Goal: Transaction & Acquisition: Purchase product/service

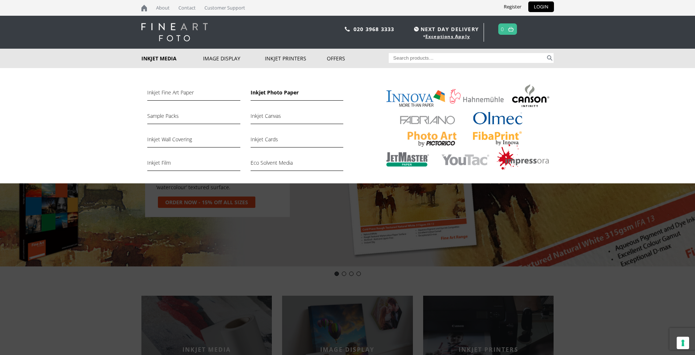
click at [263, 95] on link "Inkjet Photo Paper" at bounding box center [296, 94] width 93 height 12
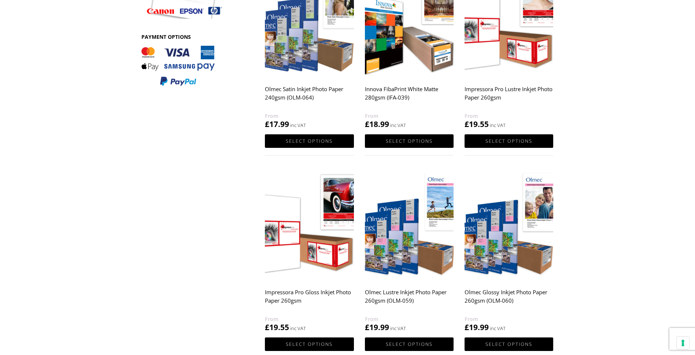
scroll to position [329, 0]
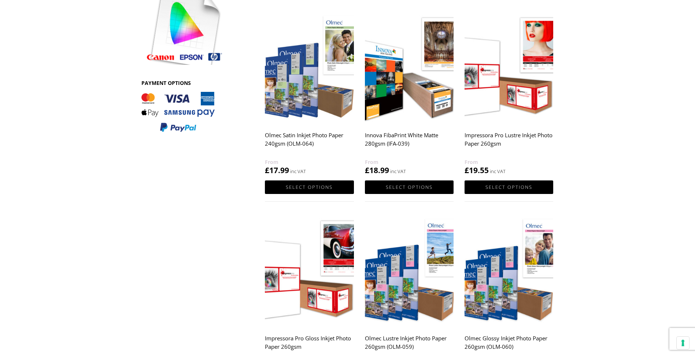
click at [302, 103] on img at bounding box center [309, 68] width 89 height 111
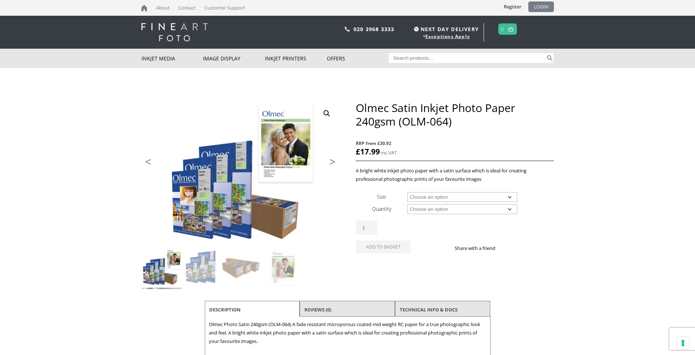
click at [545, 7] on link "LOGIN" at bounding box center [541, 6] width 26 height 11
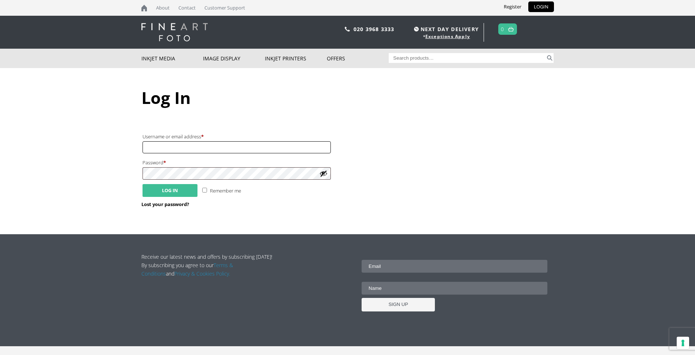
type input "jimh89914@gmail.com"
click at [168, 188] on button "Log in" at bounding box center [169, 190] width 55 height 13
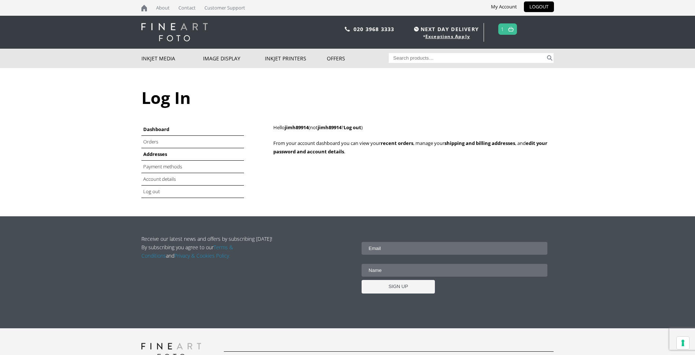
click at [161, 152] on link "Addresses" at bounding box center [155, 154] width 24 height 7
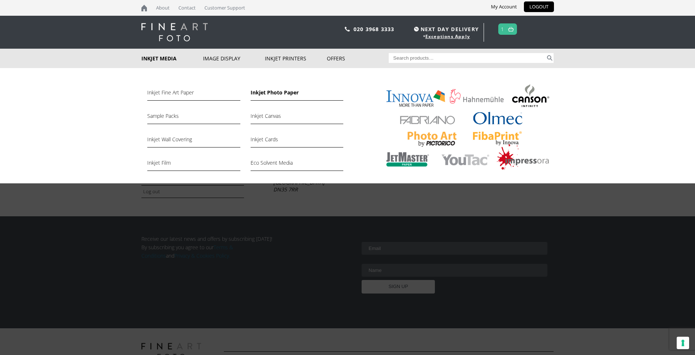
click at [259, 90] on link "Inkjet Photo Paper" at bounding box center [296, 94] width 93 height 12
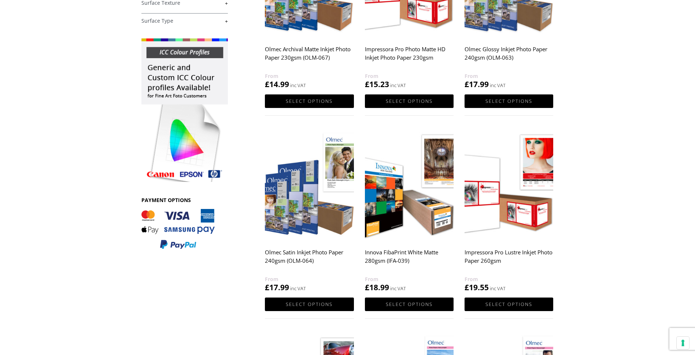
scroll to position [220, 0]
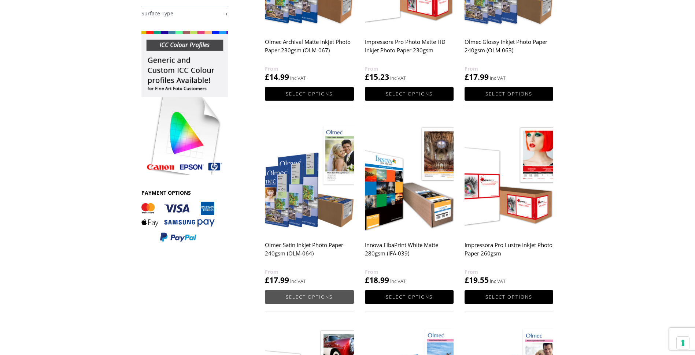
click at [304, 299] on link "Select options" at bounding box center [309, 297] width 89 height 14
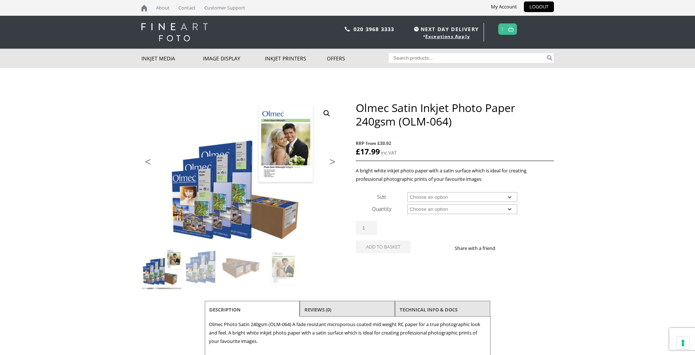
click at [509, 196] on select "Choose an option A4 Sheet A3 Sheet A3+ Sheet A2 Sheet 17" Wide Roll 24" Wide Ro…" at bounding box center [462, 197] width 110 height 10
click at [407, 192] on select "Choose an option A4 Sheet A3 Sheet A3+ Sheet A2 Sheet 17" Wide Roll 24" Wide Ro…" at bounding box center [462, 197] width 110 height 10
select select "a3-sheet-2"
click at [509, 208] on select "Choose an option 50 Sheets" at bounding box center [462, 209] width 110 height 10
select select "50-sheets"
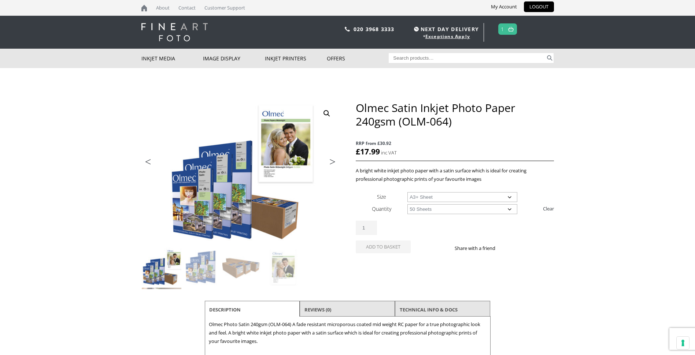
click at [407, 204] on select "Choose an option 50 Sheets" at bounding box center [462, 209] width 110 height 10
select select "a3-sheet-2"
click at [374, 263] on button "Add to basket" at bounding box center [382, 260] width 55 height 13
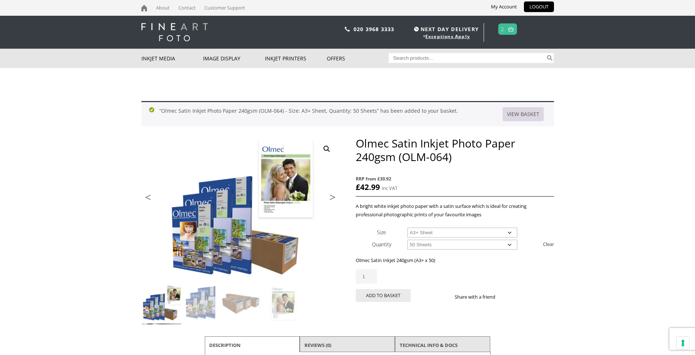
click at [531, 117] on link "View basket" at bounding box center [522, 114] width 41 height 14
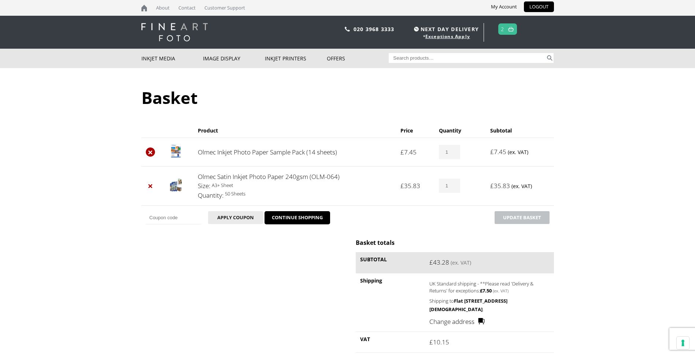
click at [151, 151] on link "×" at bounding box center [151, 153] width 10 height 10
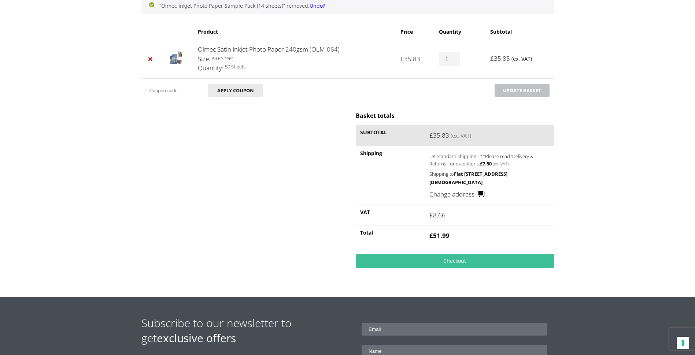
scroll to position [50, 0]
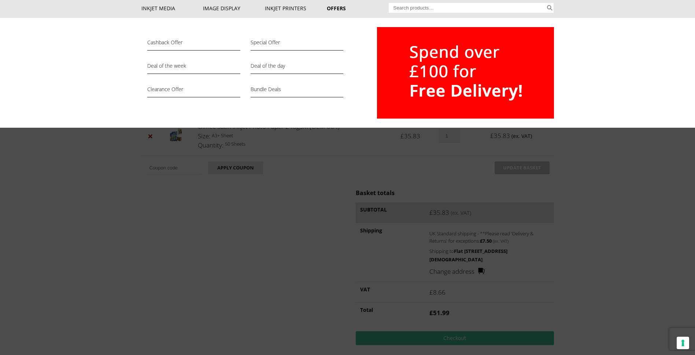
click at [596, 54] on div "Cashback Offer Special Offer Deal of the week Deal of the day Clearance Offer B…" at bounding box center [347, 73] width 695 height 110
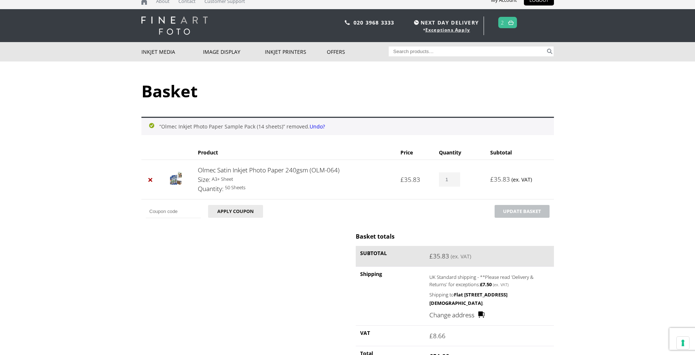
scroll to position [0, 0]
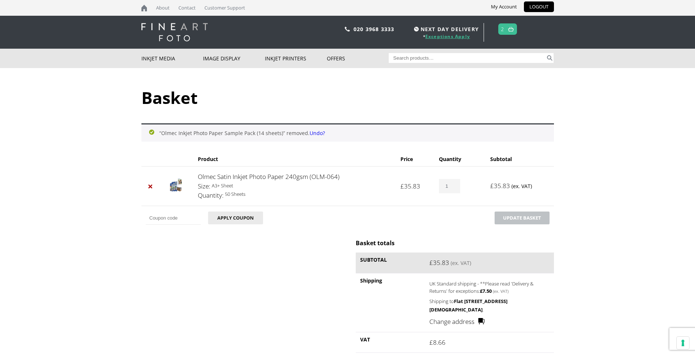
click at [447, 36] on link "Exceptions Apply" at bounding box center [447, 36] width 45 height 6
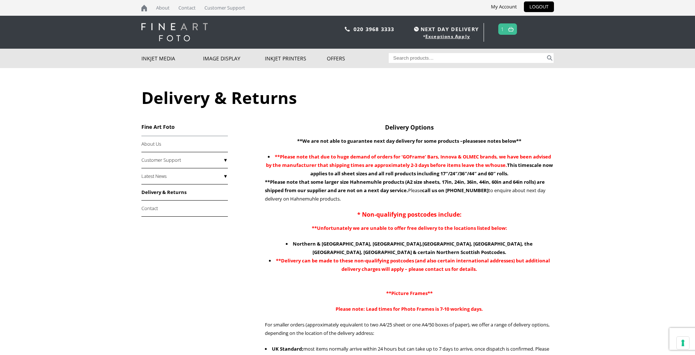
click at [511, 29] on img at bounding box center [510, 29] width 5 height 5
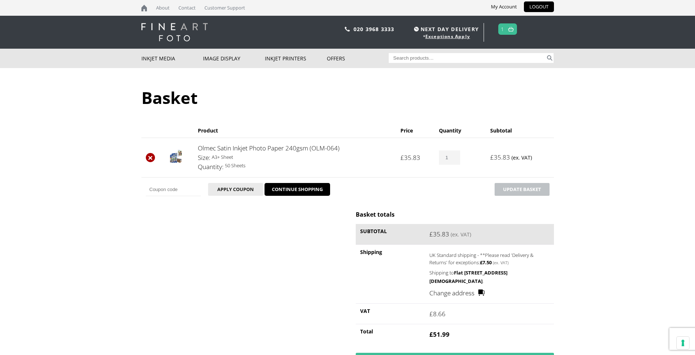
click at [148, 157] on link "×" at bounding box center [151, 158] width 10 height 10
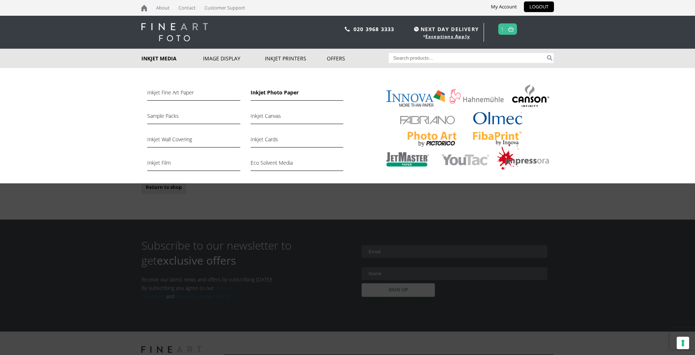
click at [272, 93] on link "Inkjet Photo Paper" at bounding box center [296, 94] width 93 height 12
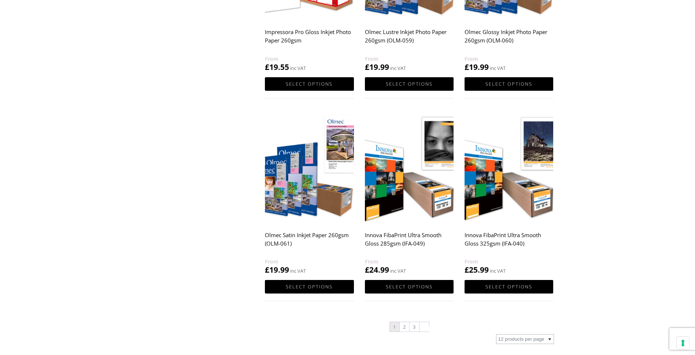
scroll to position [659, 0]
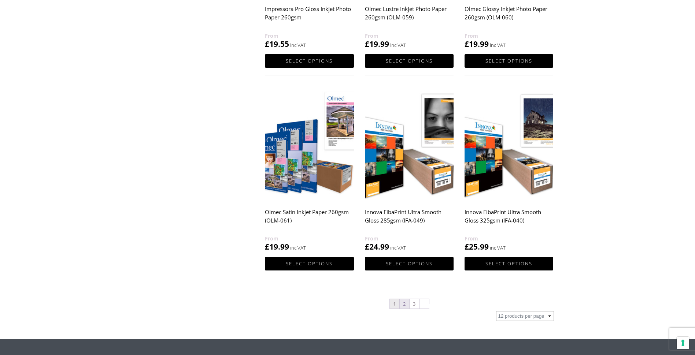
click at [403, 302] on link "2" at bounding box center [404, 304] width 10 height 10
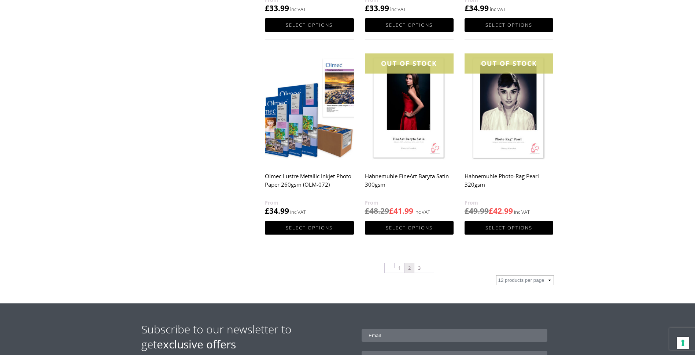
scroll to position [696, 0]
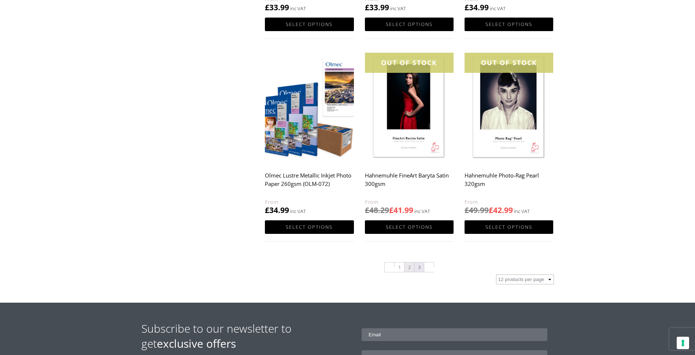
click at [417, 268] on link "3" at bounding box center [419, 267] width 10 height 10
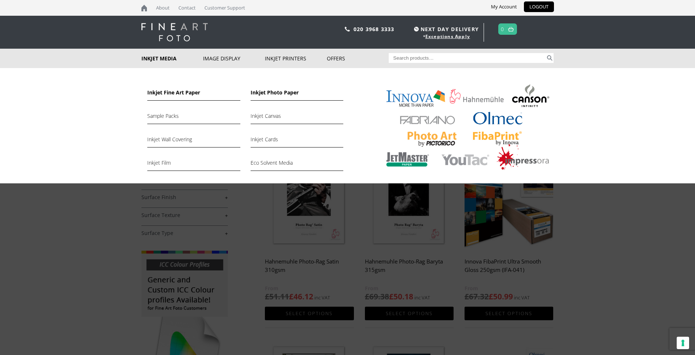
click at [179, 92] on link "Inkjet Fine Art Paper" at bounding box center [193, 94] width 93 height 12
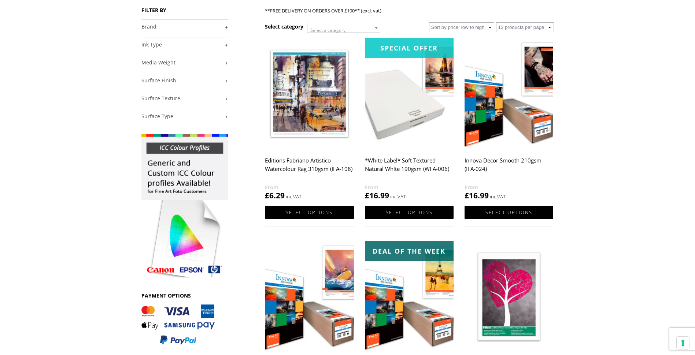
scroll to position [73, 0]
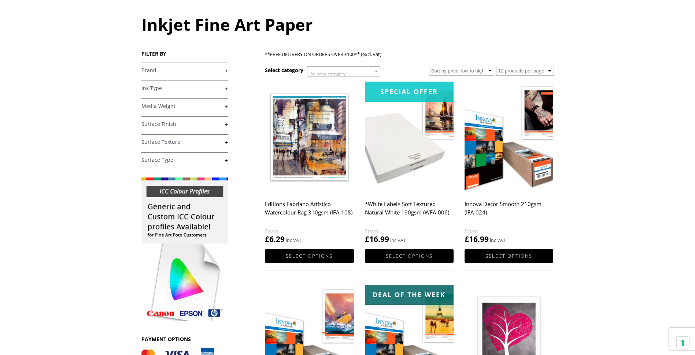
click at [494, 171] on img at bounding box center [508, 137] width 89 height 111
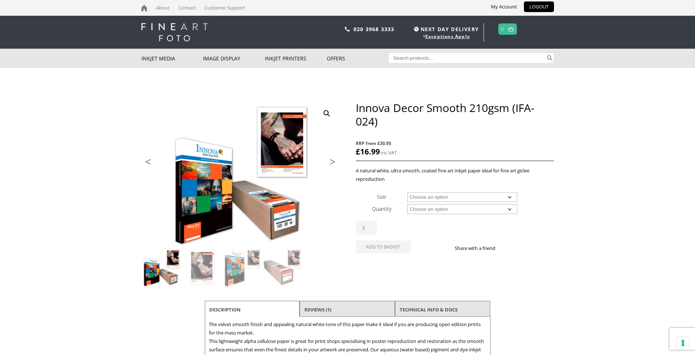
click at [508, 197] on select "Choose an option A4 Sheet A3 Sheet A3+ Sheet A2 Sheet 17" Wide Roll 24" Wide Ro…" at bounding box center [462, 197] width 110 height 10
click at [407, 192] on select "Choose an option A4 Sheet A3 Sheet A3+ Sheet A2 Sheet 17" Wide Roll 24" Wide Ro…" at bounding box center [462, 197] width 110 height 10
select select "a3-sheet-2"
click at [509, 209] on select "Choose an option 25 Sheets" at bounding box center [462, 209] width 110 height 10
select select "25-sheets"
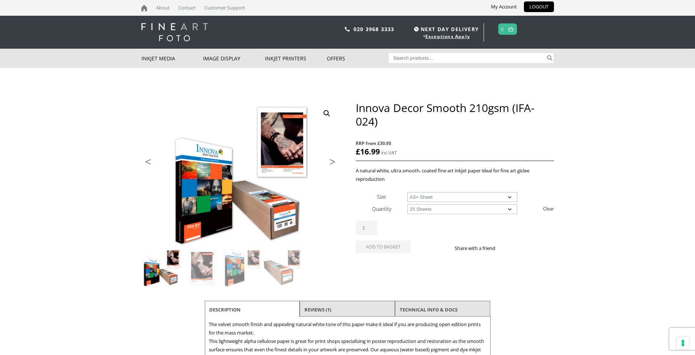
click at [407, 204] on select "Choose an option 25 Sheets" at bounding box center [462, 209] width 110 height 10
select select "a3-sheet-2"
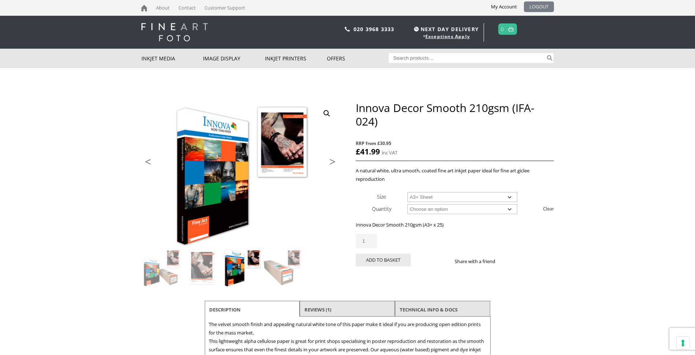
click at [535, 5] on link "LOGOUT" at bounding box center [539, 6] width 30 height 11
